Goal: Check status

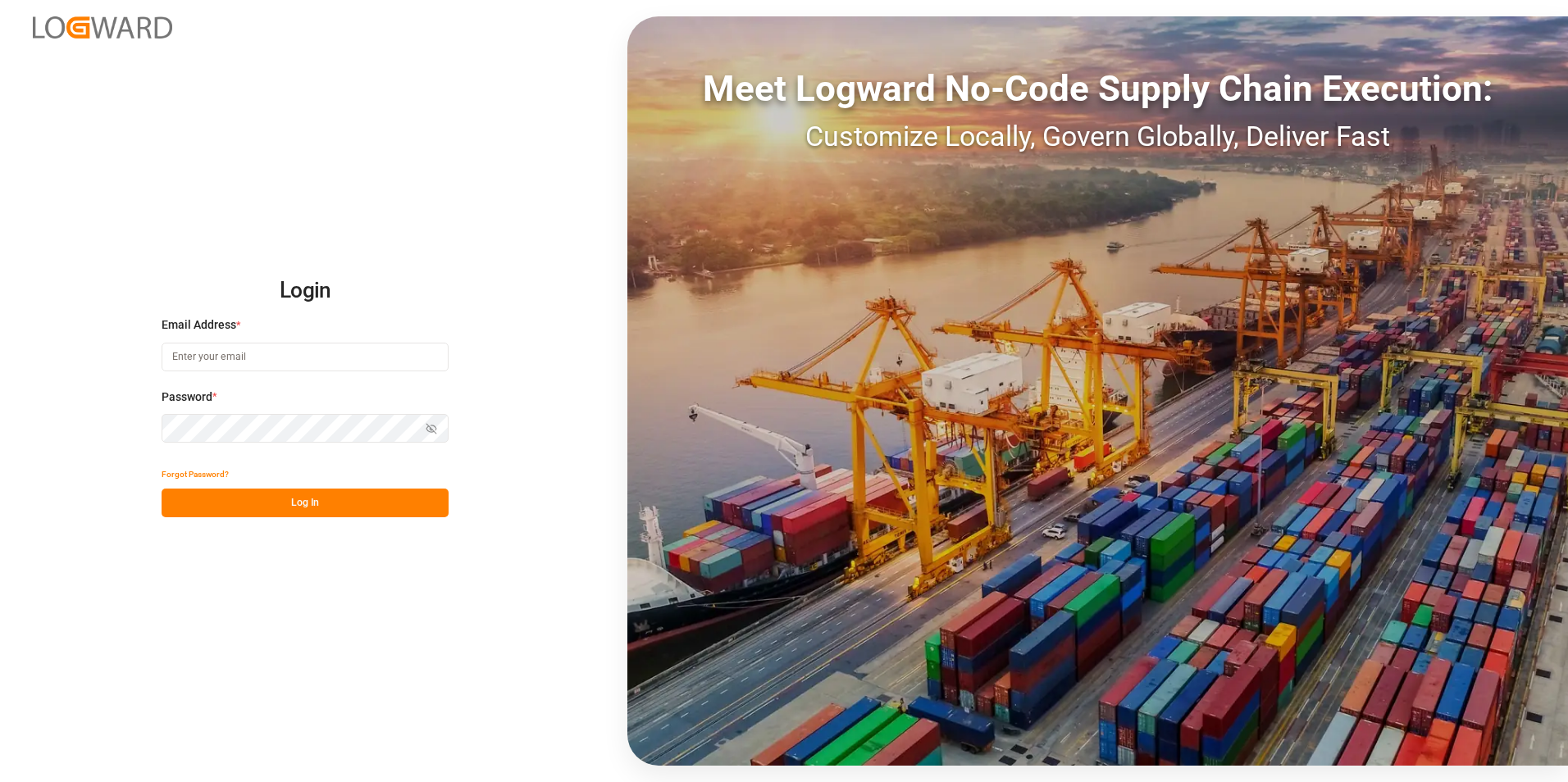
type input "[EMAIL_ADDRESS][PERSON_NAME][DOMAIN_NAME]"
click at [320, 506] on button "Log In" at bounding box center [304, 503] width 287 height 29
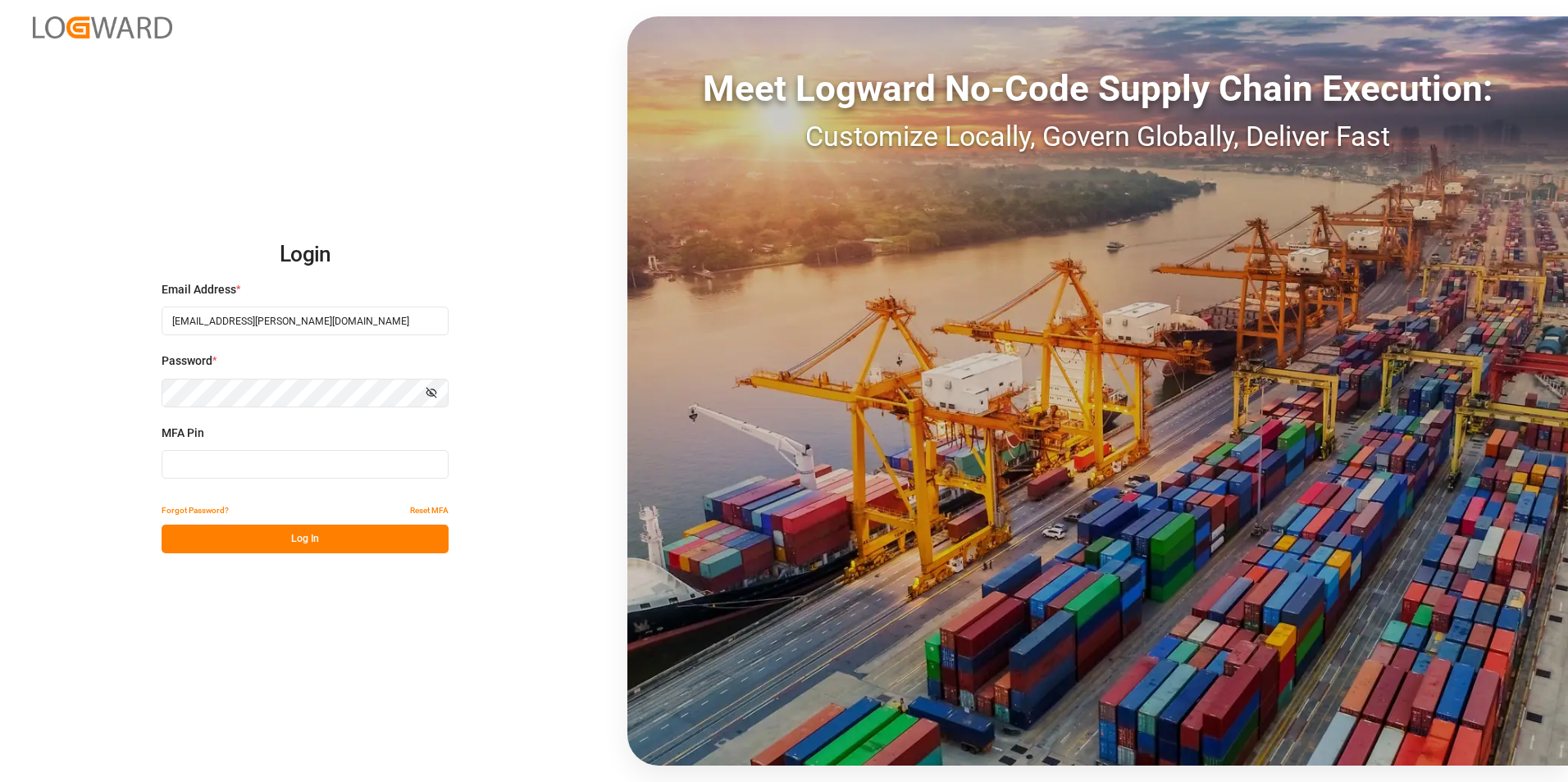
click at [347, 462] on input at bounding box center [304, 464] width 287 height 29
type input "905481"
click at [346, 528] on button "Log In" at bounding box center [304, 539] width 287 height 29
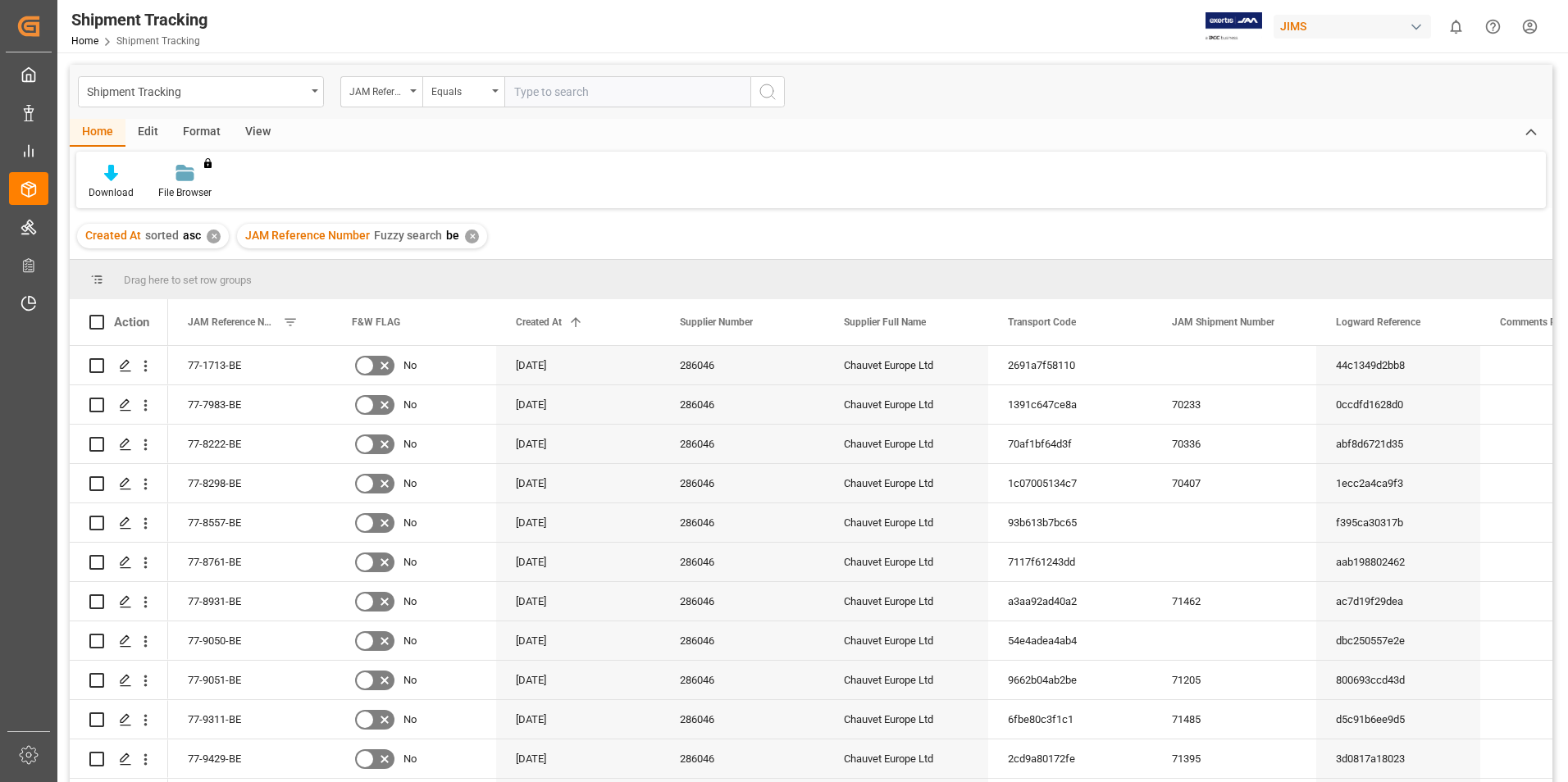
click at [531, 90] on input "text" at bounding box center [627, 92] width 246 height 32
type input "77-10563-CN"
click at [213, 237] on div "✕" at bounding box center [213, 236] width 14 height 14
click at [305, 237] on div "✕" at bounding box center [312, 236] width 14 height 14
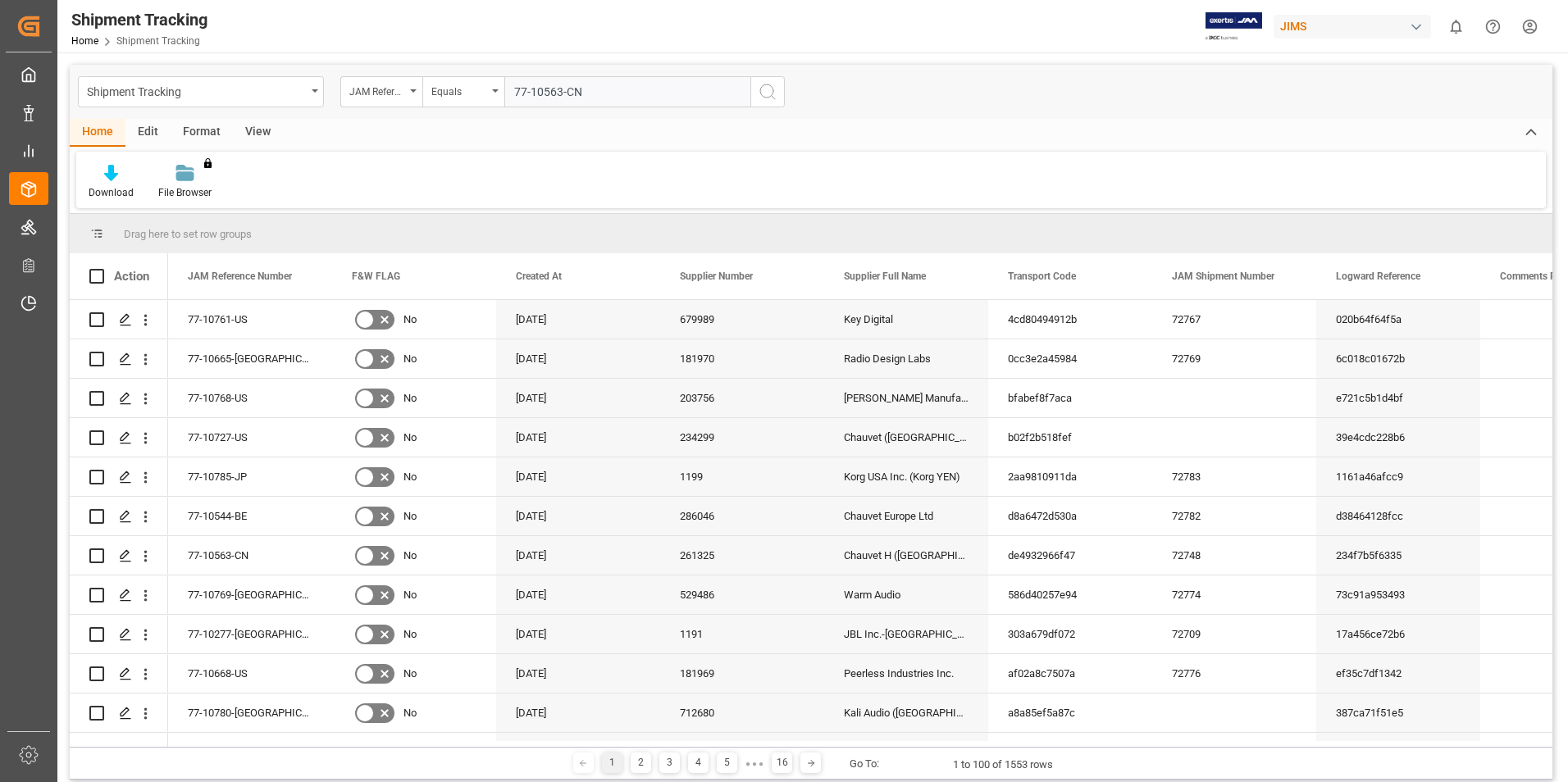
click at [611, 94] on input "77-10563-CN" at bounding box center [627, 92] width 246 height 32
click at [765, 88] on icon "search button" at bounding box center [767, 91] width 19 height 19
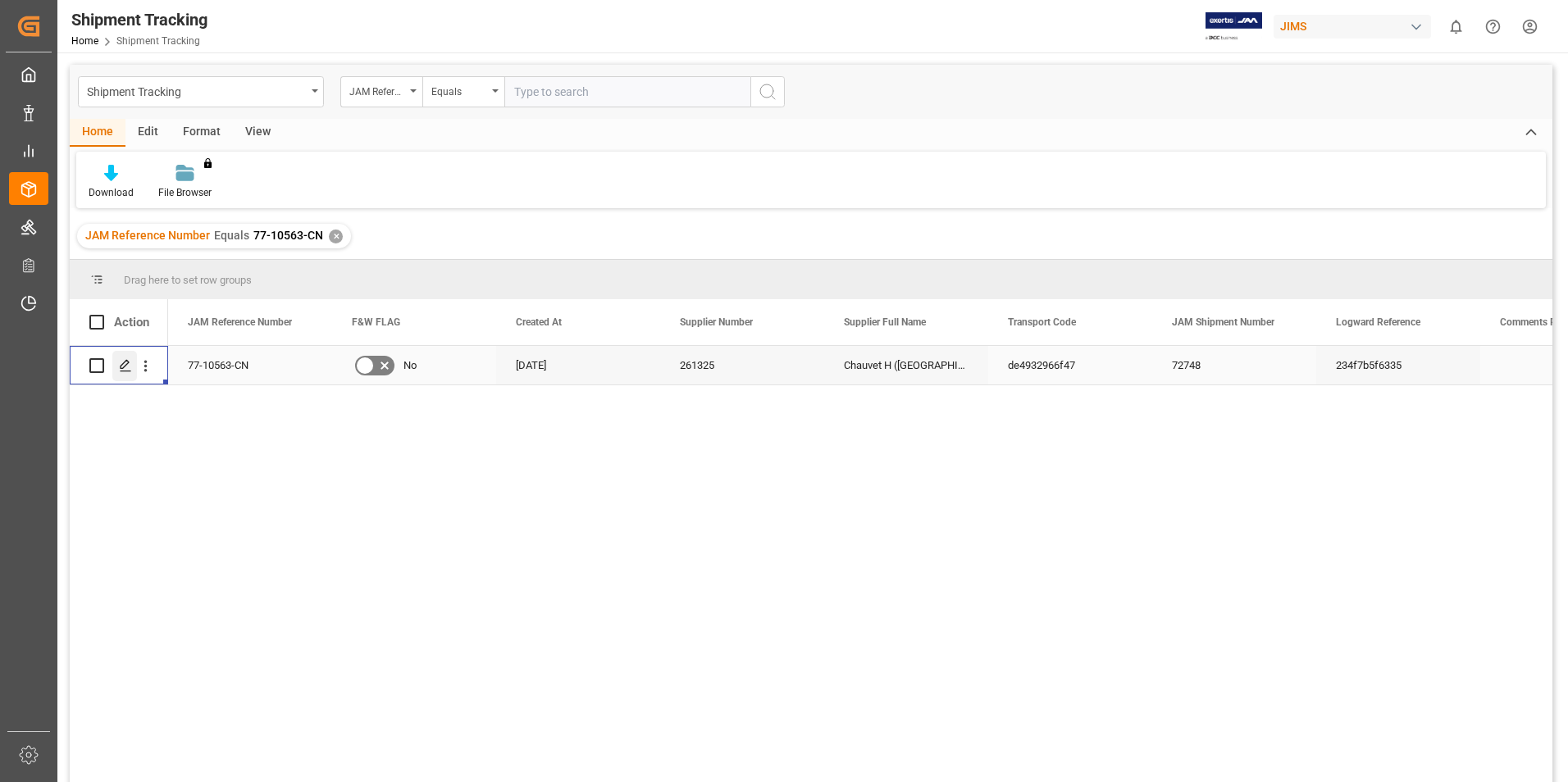
click at [131, 365] on icon "Press SPACE to select this row." at bounding box center [125, 365] width 13 height 13
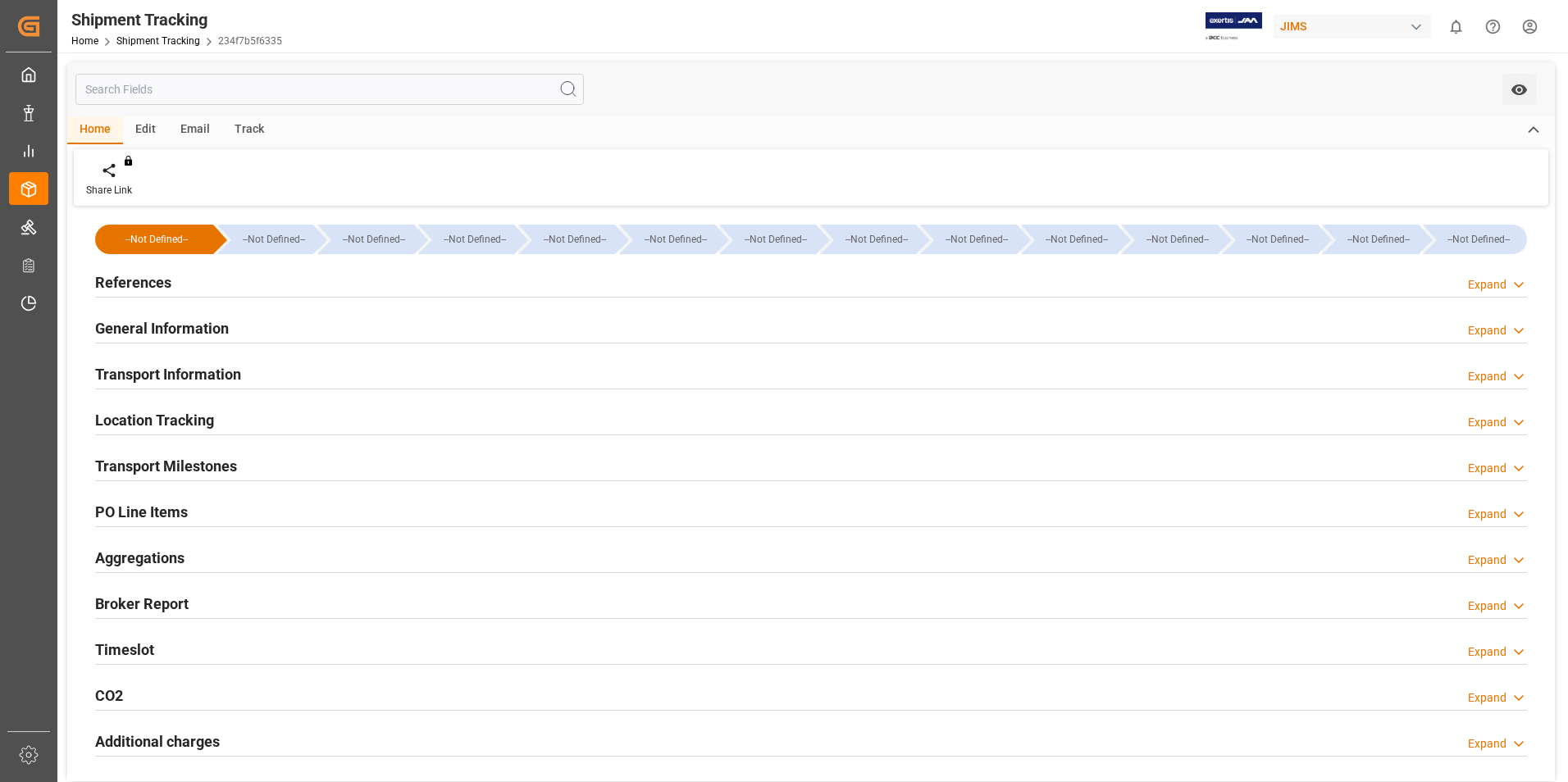
type input "[DATE] 00:00"
type input "[DATE] 16:00"
type input "[DATE] 15:06"
type input "[DATE] 17:50"
type input "[DATE] 20:03"
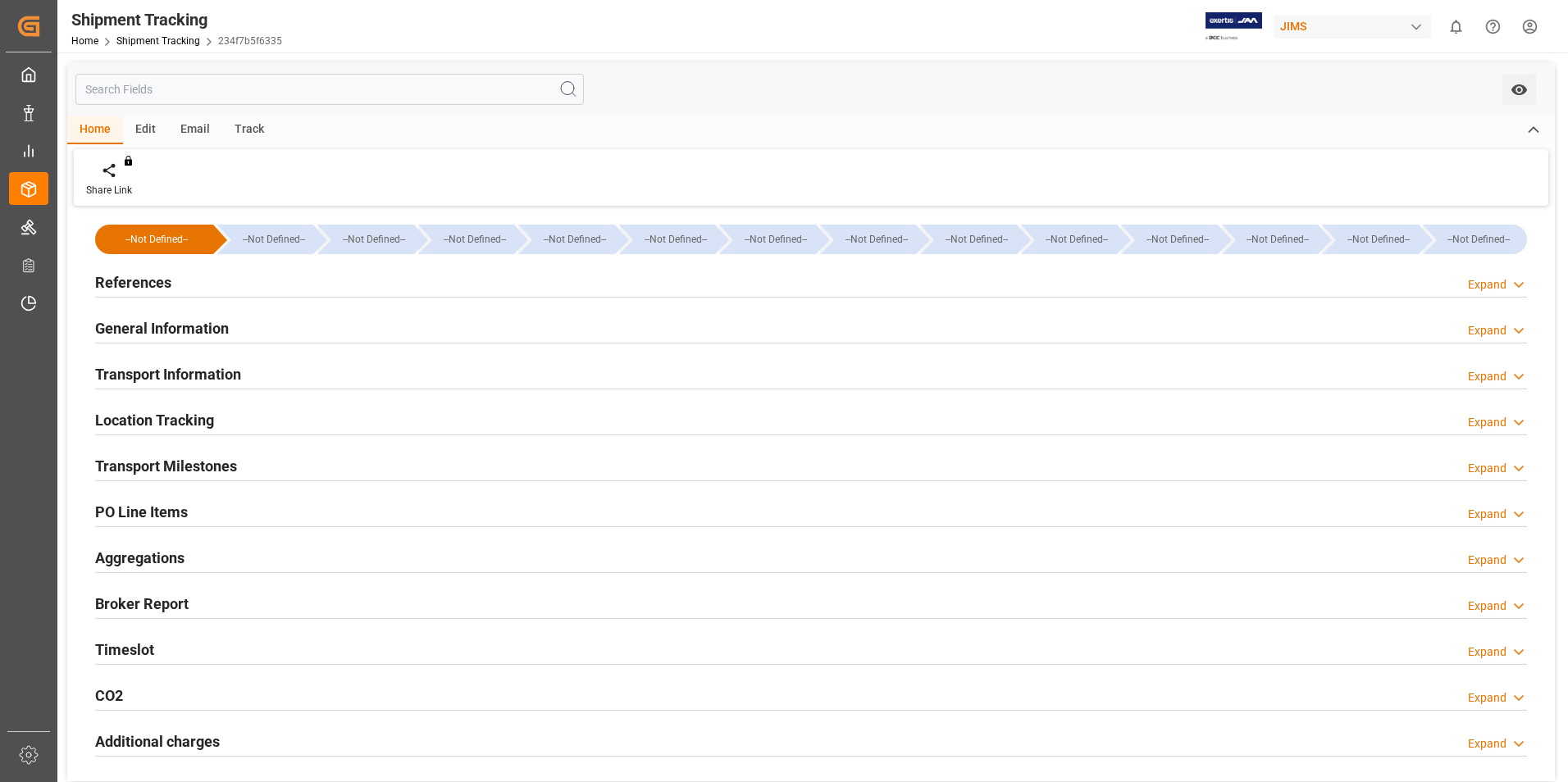
type input "[DATE]"
type input "[DATE] 11:15"
type input "[DATE] 14:14"
click at [222, 462] on h2 "Transport Milestones" at bounding box center [166, 466] width 142 height 22
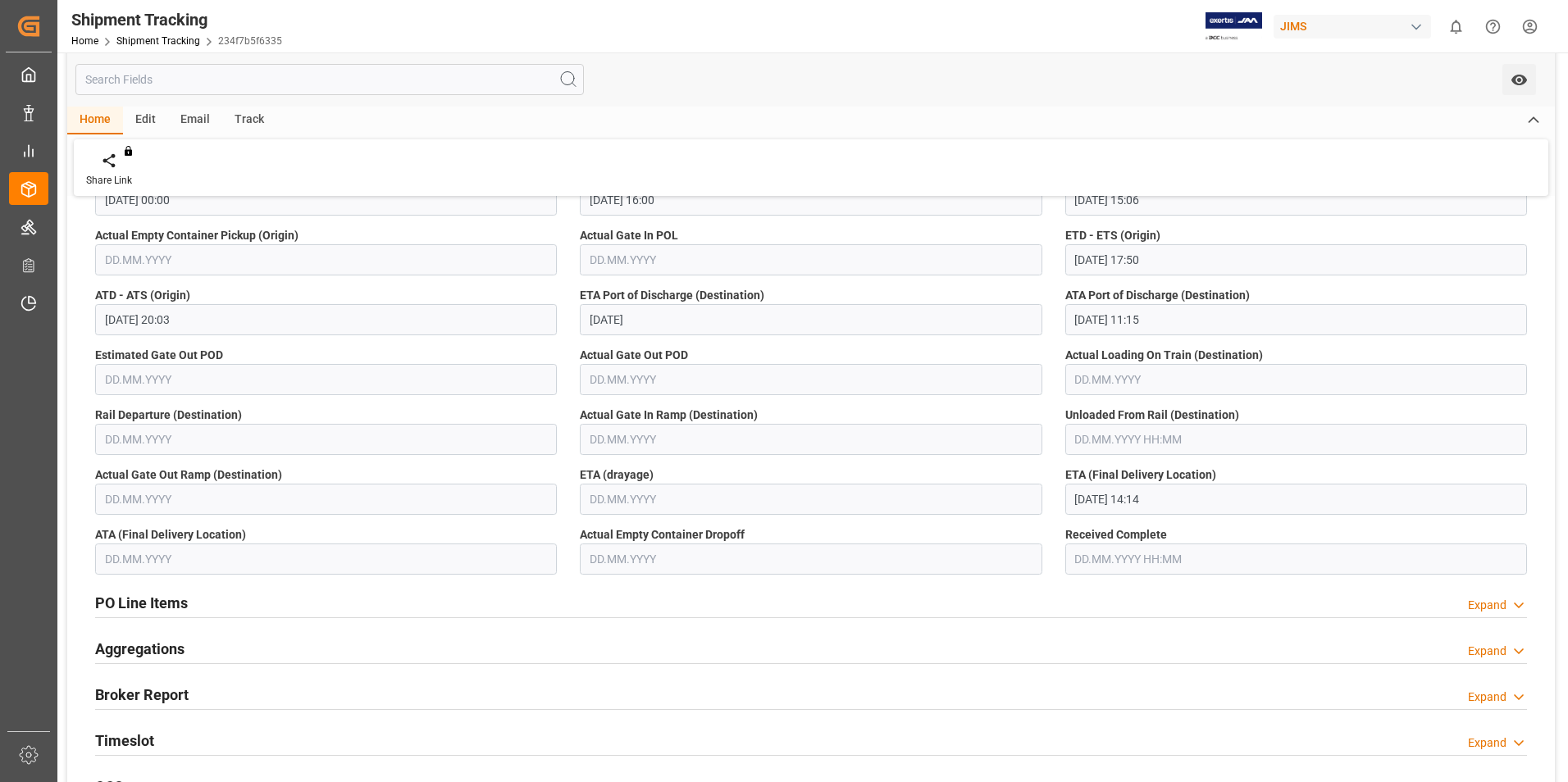
scroll to position [246, 0]
